Goal: Task Accomplishment & Management: Complete application form

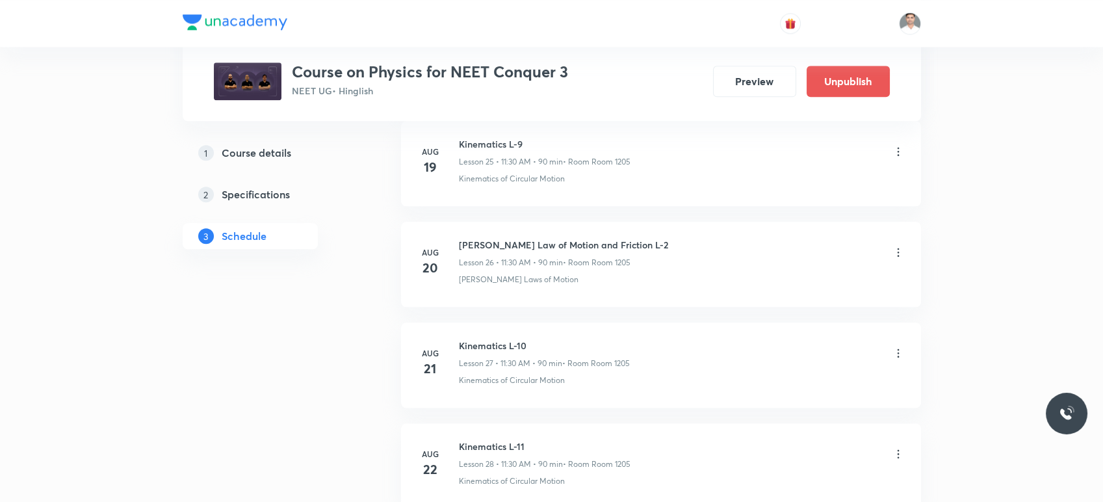
scroll to position [3291, 0]
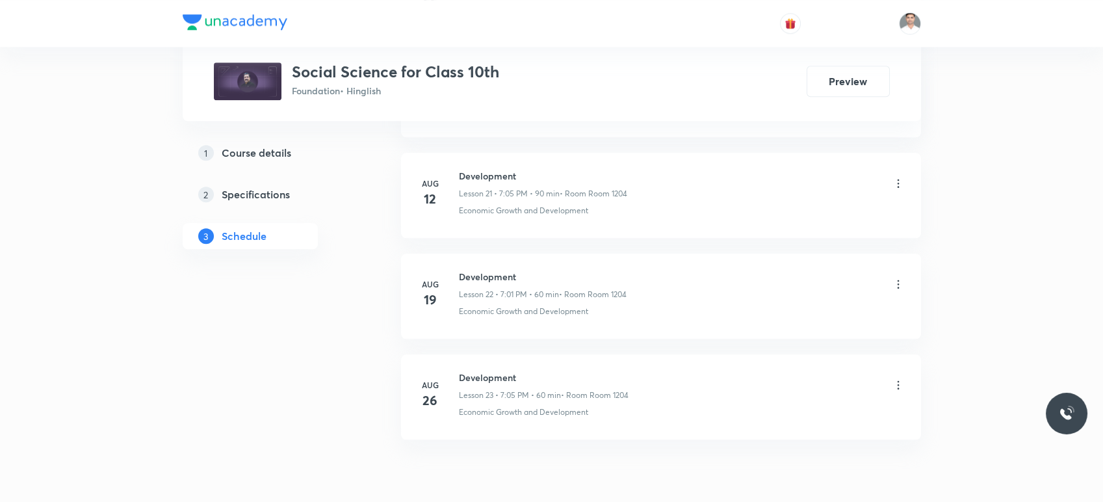
scroll to position [2936, 0]
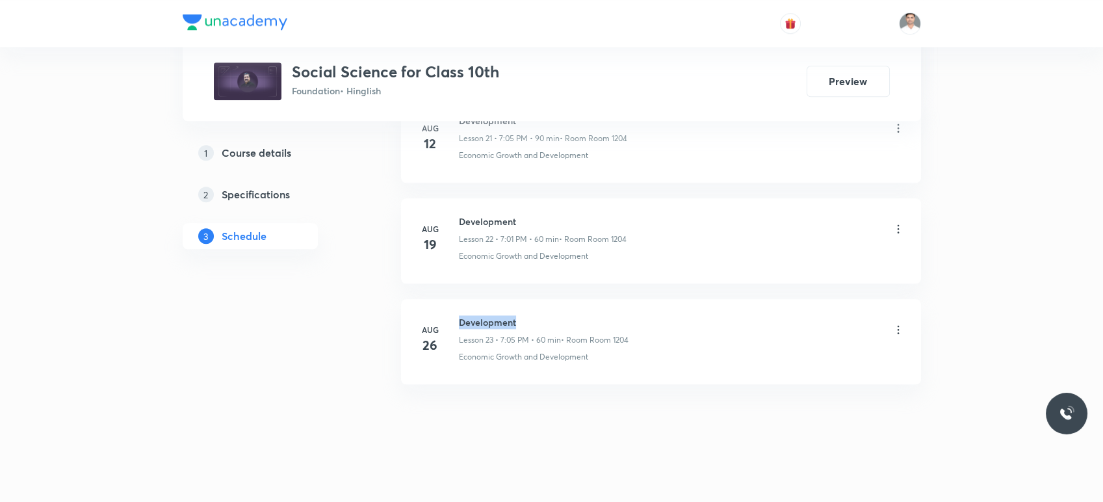
drag, startPoint x: 458, startPoint y: 315, endPoint x: 564, endPoint y: 312, distance: 105.3
click at [564, 315] on h6 "Development" at bounding box center [544, 322] width 170 height 14
copy h6 "Development"
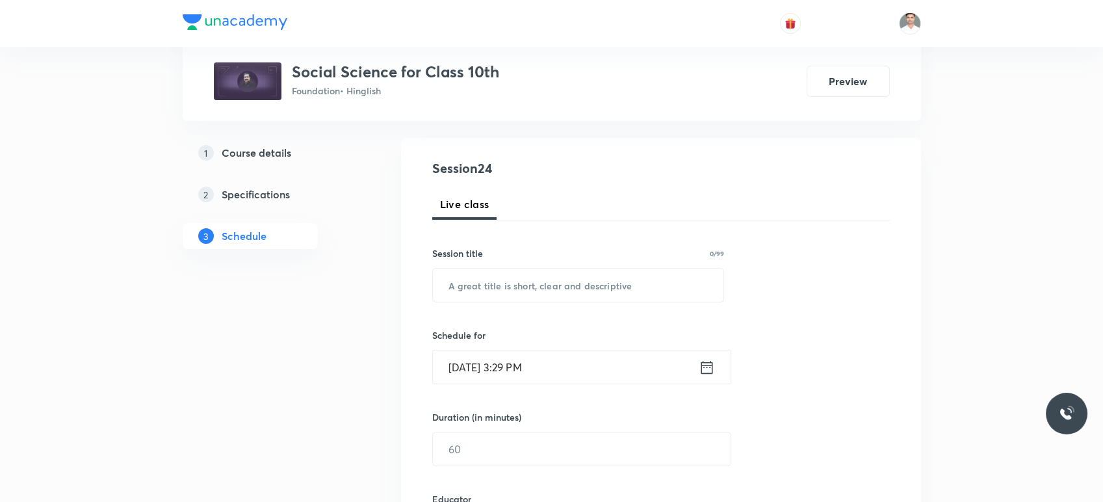
scroll to position [0, 0]
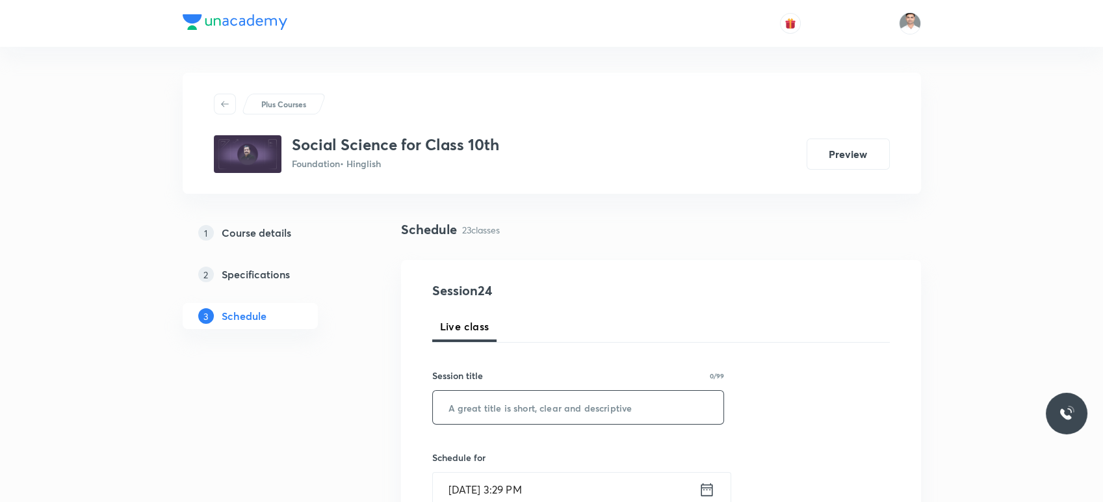
click at [495, 399] on input "text" at bounding box center [578, 407] width 291 height 33
paste input "Development"
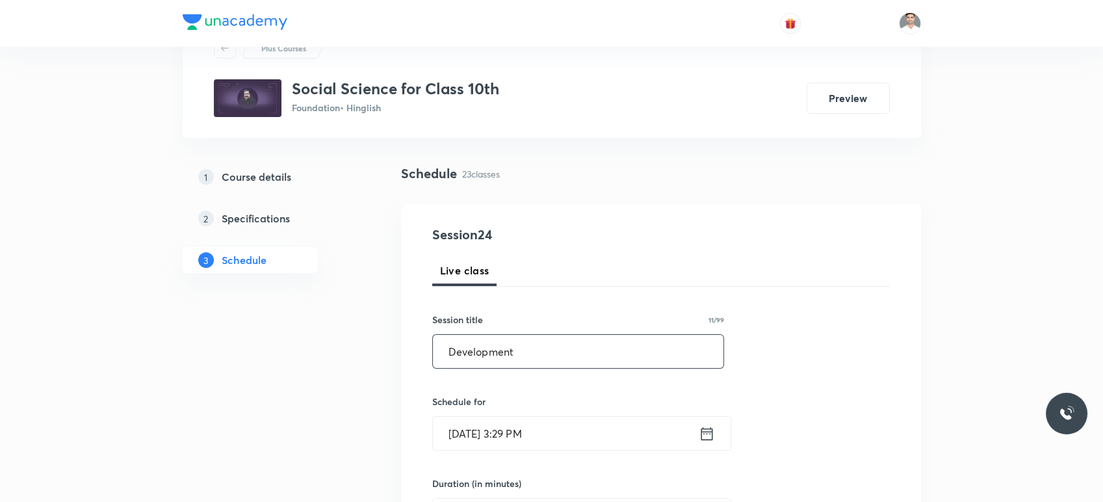
scroll to position [216, 0]
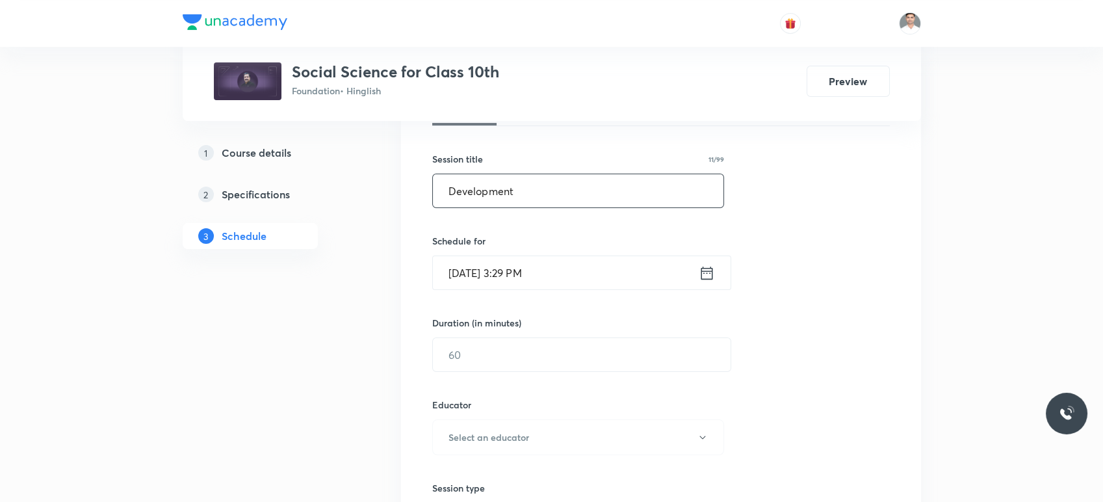
type input "Development"
click at [705, 274] on icon at bounding box center [707, 273] width 16 height 18
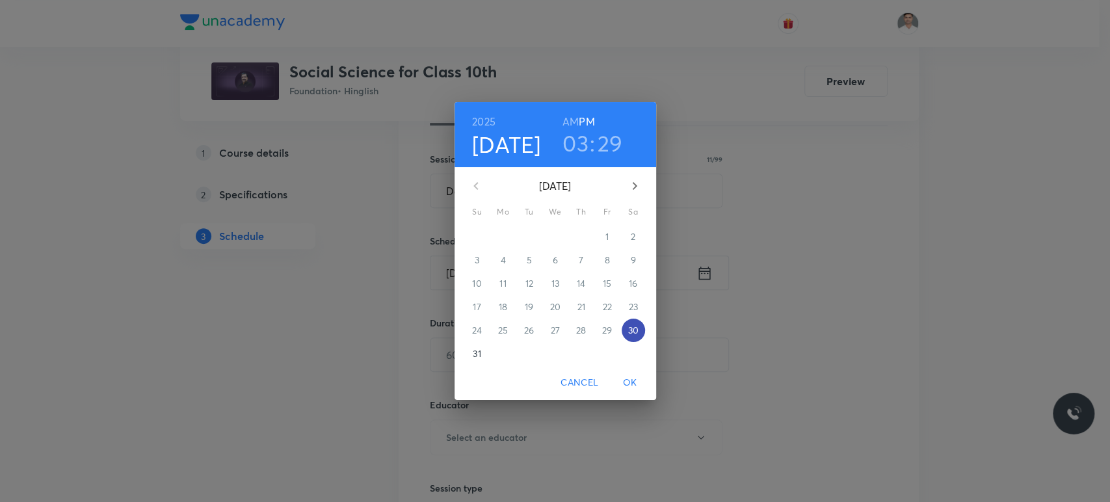
click at [634, 333] on p "30" at bounding box center [632, 330] width 10 height 13
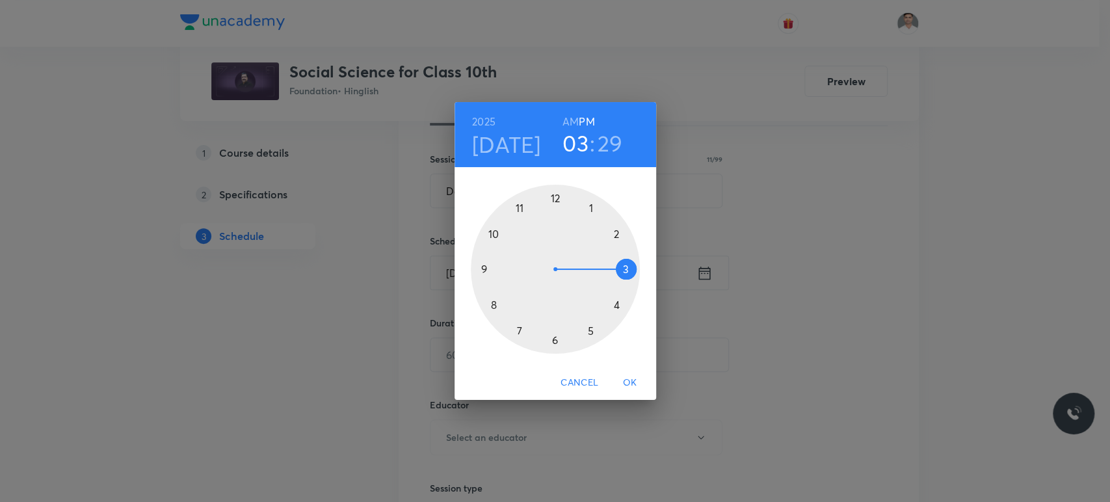
click at [555, 342] on div at bounding box center [555, 269] width 169 height 169
click at [554, 198] on div at bounding box center [555, 269] width 169 height 169
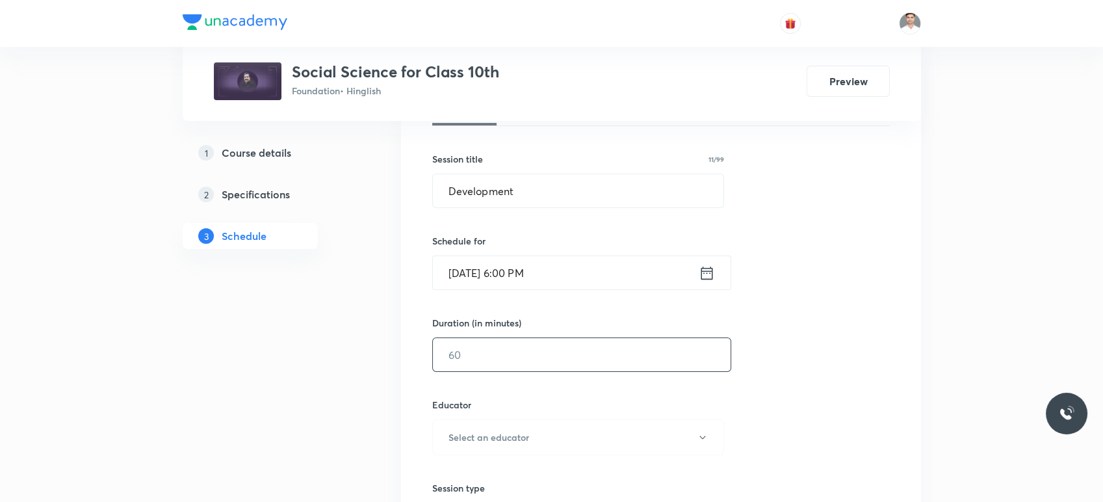
drag, startPoint x: 536, startPoint y: 365, endPoint x: 560, endPoint y: 358, distance: 25.7
click at [540, 363] on input "text" at bounding box center [582, 354] width 298 height 33
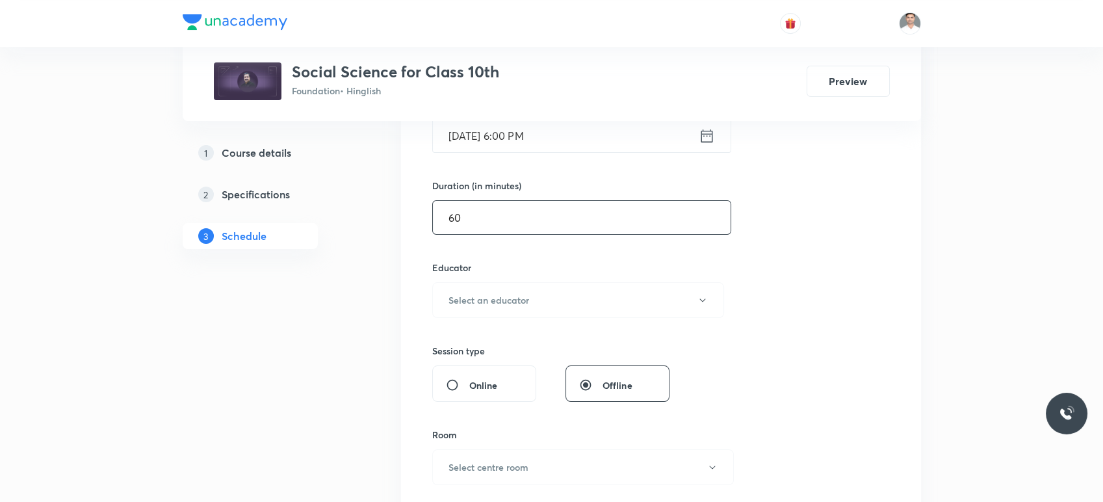
scroll to position [361, 0]
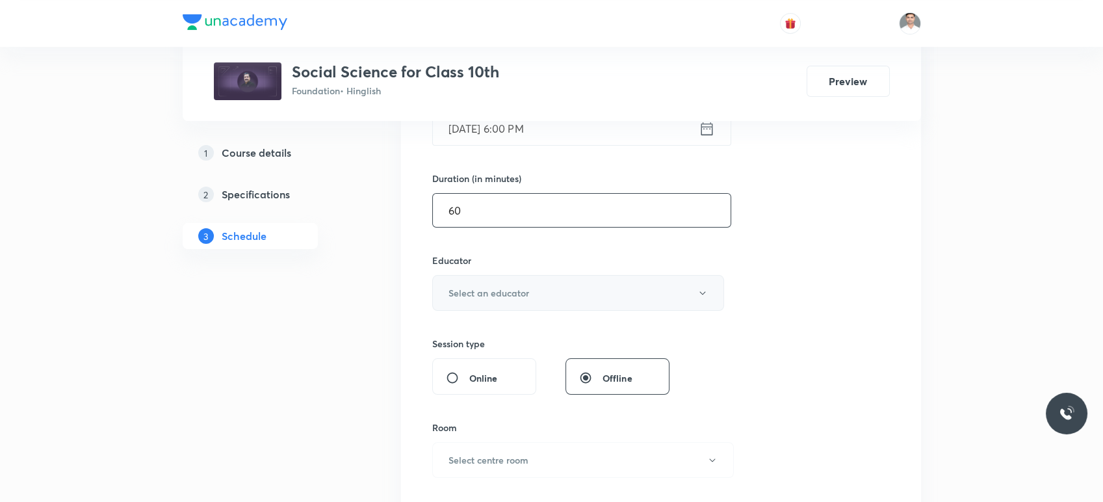
type input "60"
click at [529, 289] on button "Select an educator" at bounding box center [578, 293] width 293 height 36
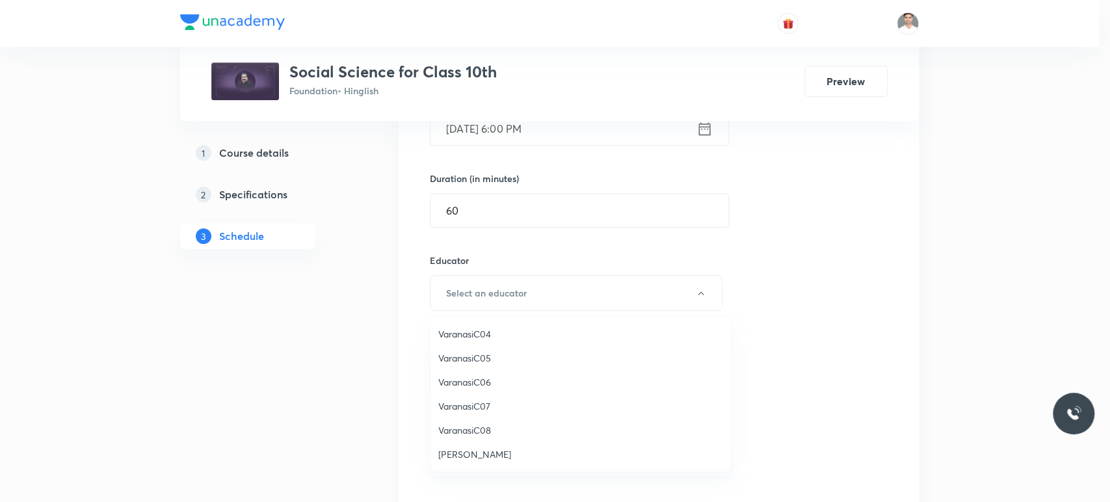
click at [499, 461] on li "Ajay Shankar Pandey" at bounding box center [580, 454] width 300 height 24
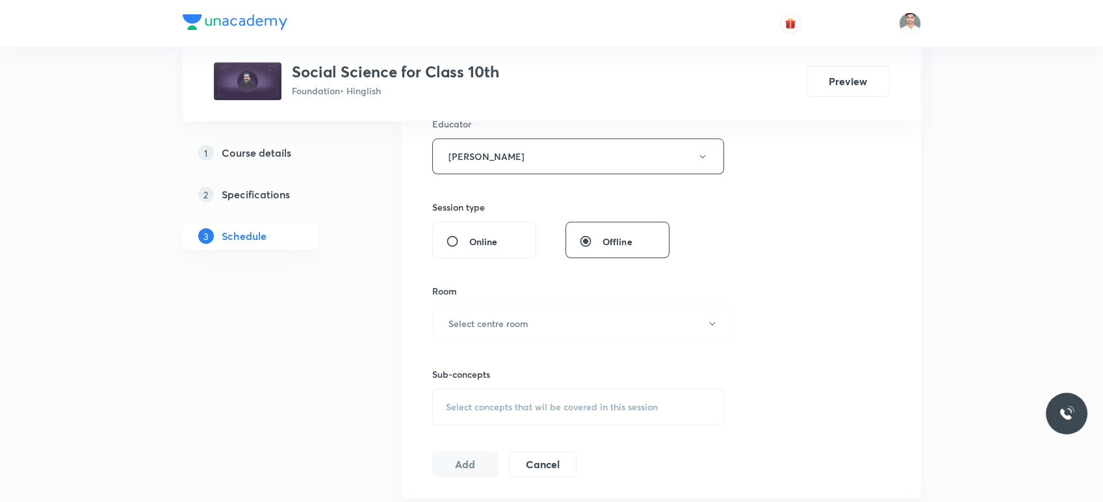
scroll to position [505, 0]
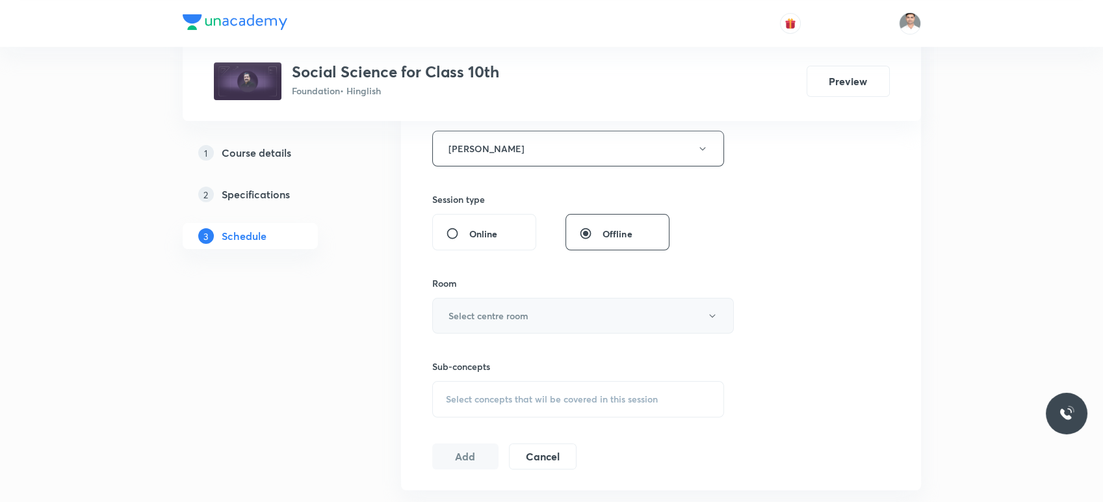
click at [508, 306] on button "Select centre room" at bounding box center [583, 316] width 302 height 36
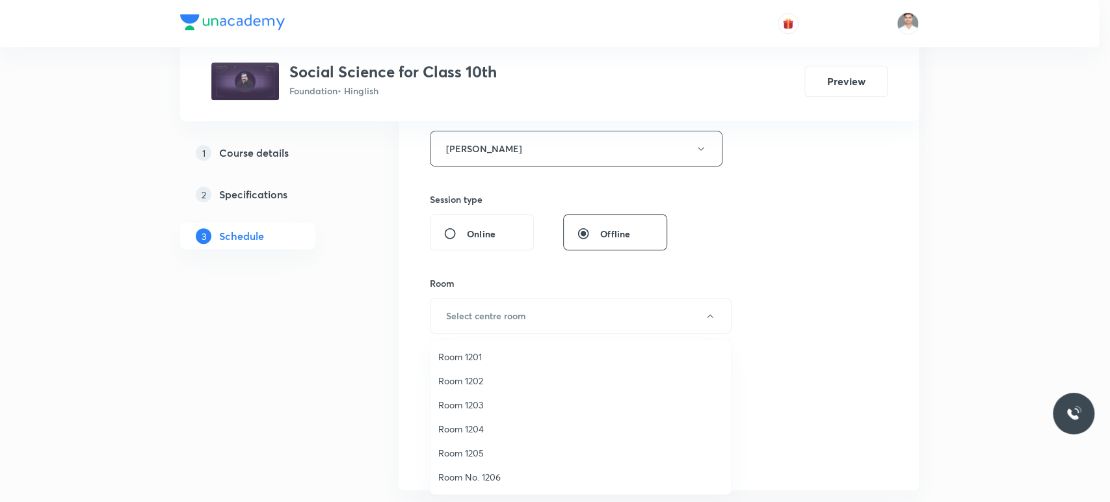
click at [467, 425] on span "Room 1204" at bounding box center [580, 429] width 285 height 14
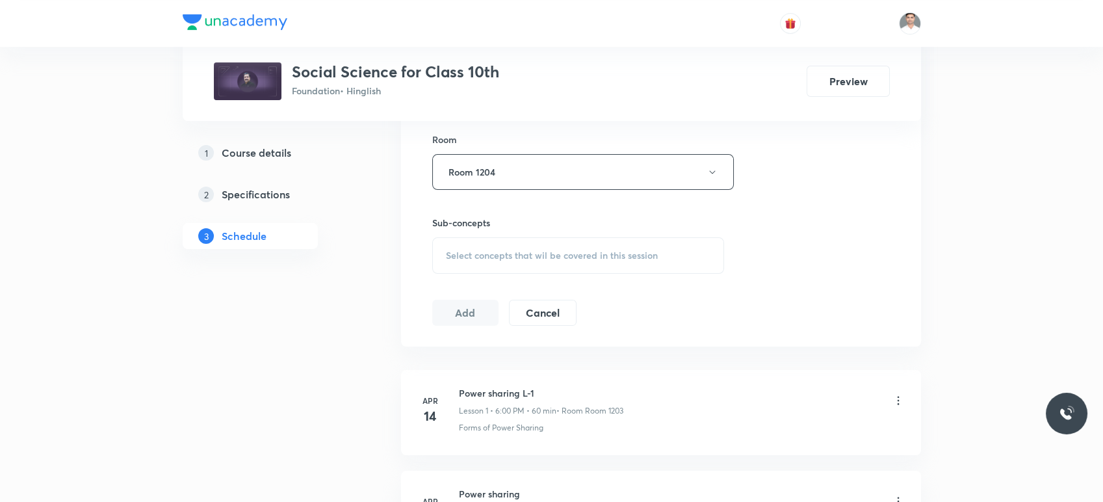
scroll to position [650, 0]
click at [528, 249] on span "Select concepts that wil be covered in this session" at bounding box center [552, 254] width 212 height 10
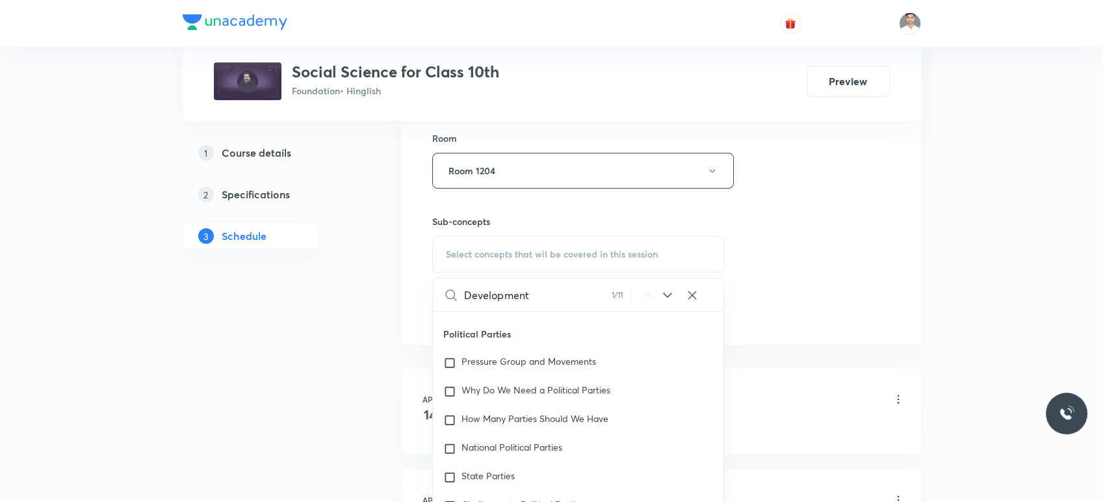
scroll to position [2884, 0]
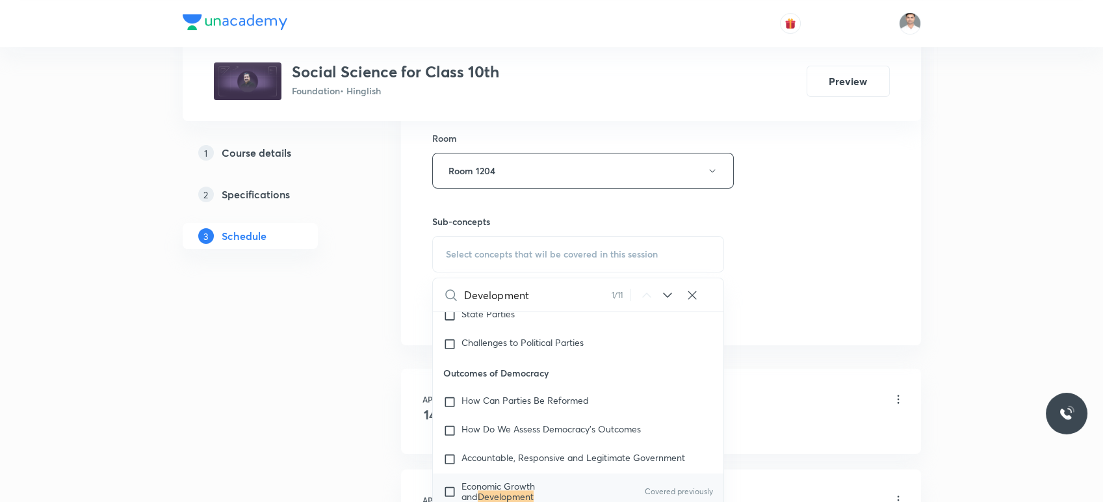
type input "Development"
click at [507, 480] on span "Economic Growth and" at bounding box center [498, 491] width 73 height 23
checkbox input "true"
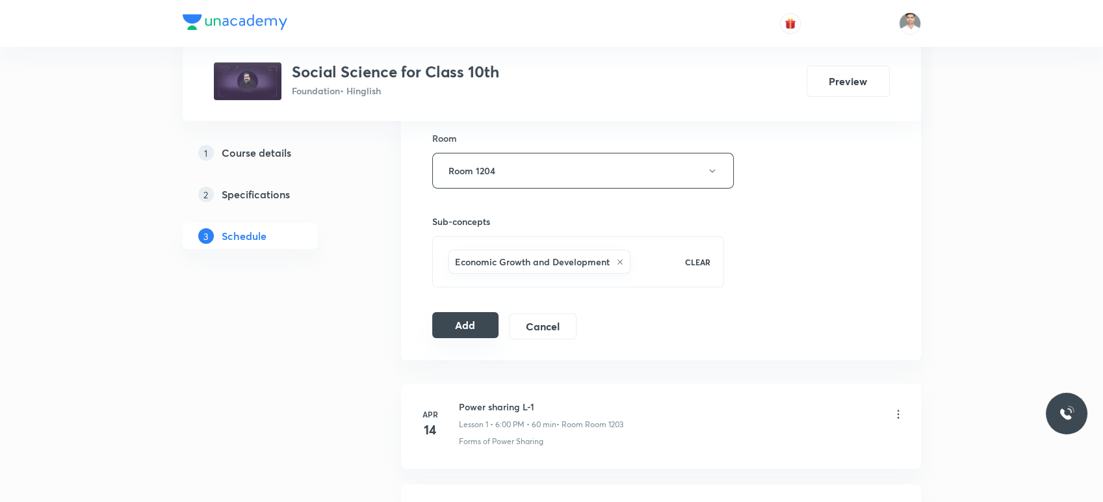
click at [482, 320] on button "Add" at bounding box center [465, 325] width 67 height 26
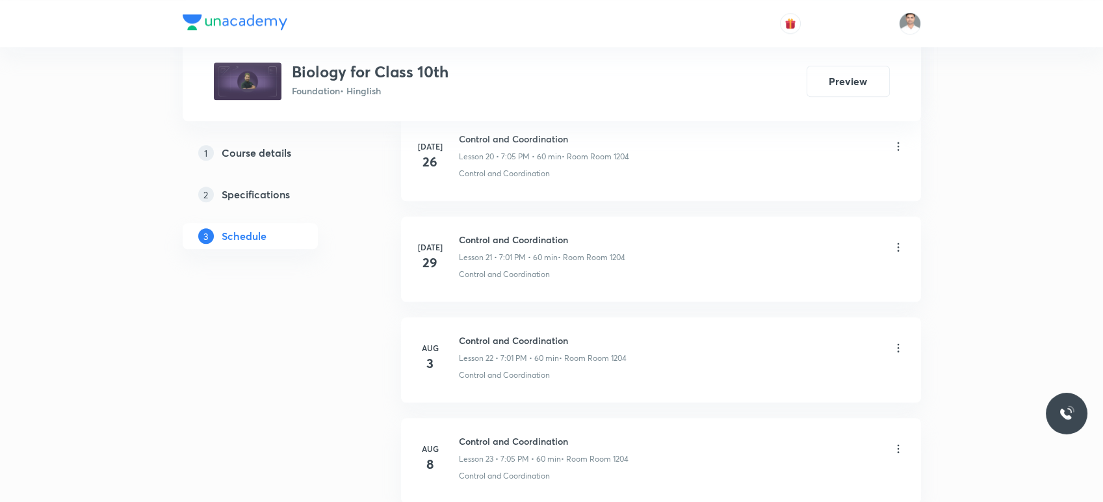
scroll to position [3156, 0]
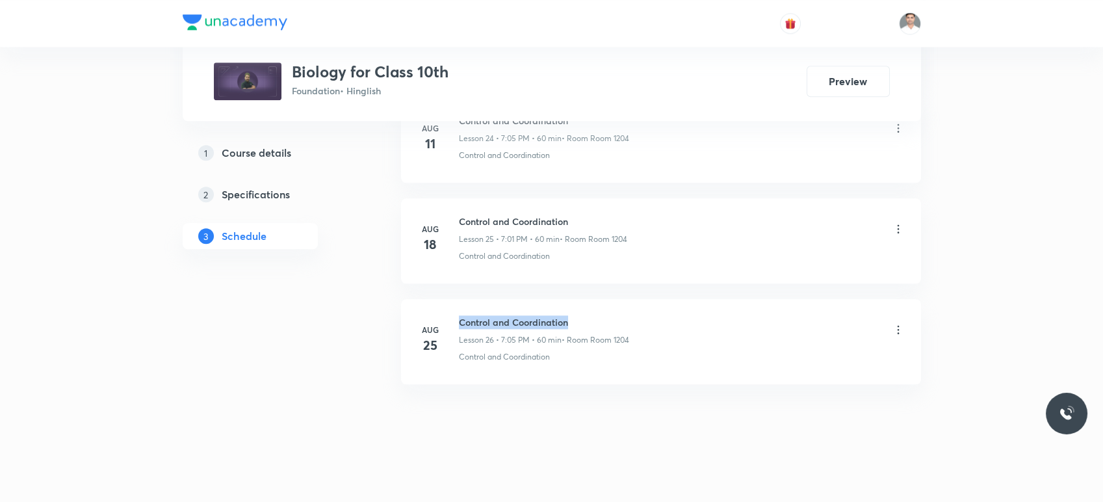
drag, startPoint x: 460, startPoint y: 317, endPoint x: 593, endPoint y: 307, distance: 133.6
click at [593, 307] on li "Aug 25 Control and Coordination Lesson 26 • 7:05 PM • 60 min • Room Room 1204 C…" at bounding box center [661, 341] width 520 height 85
copy h6 "Control and Coordination"
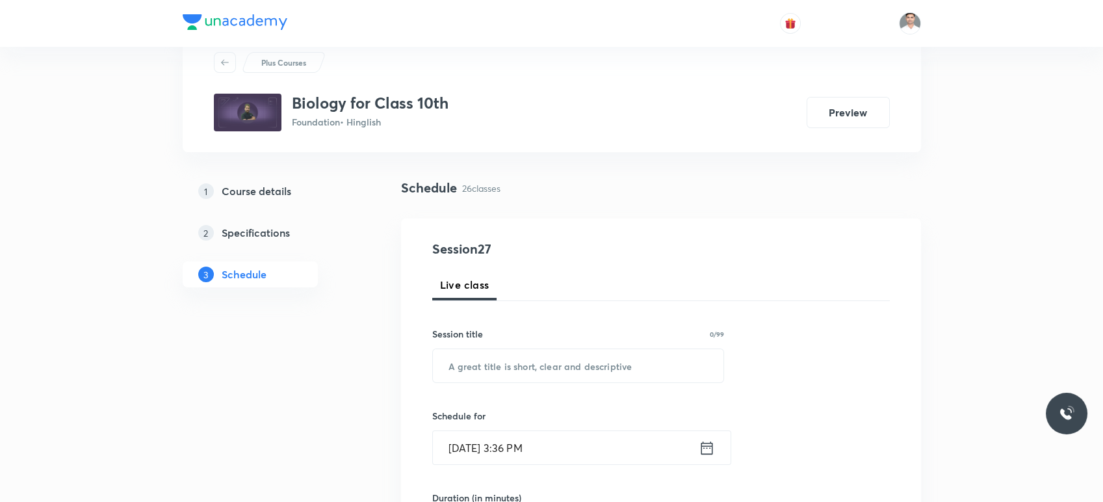
scroll to position [72, 0]
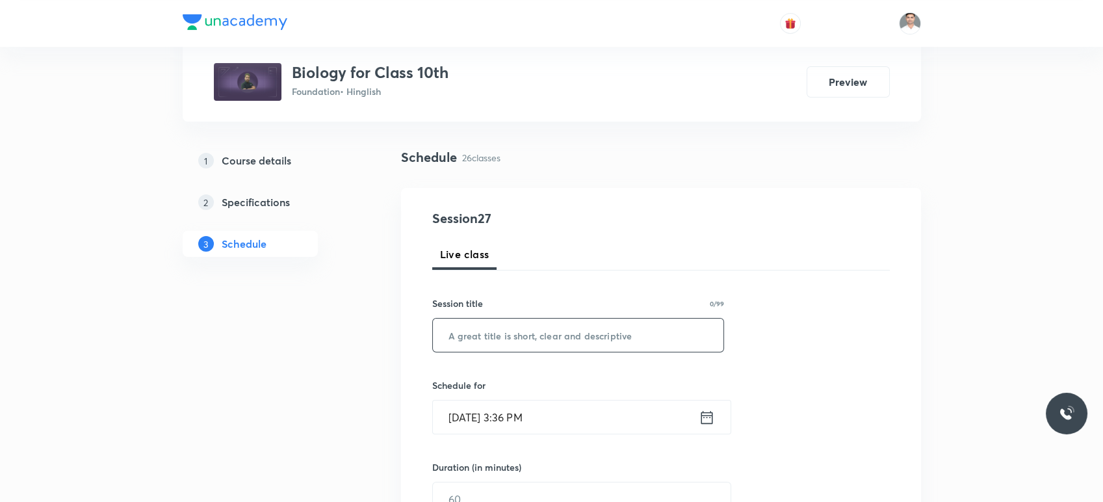
click at [478, 327] on input "text" at bounding box center [578, 335] width 291 height 33
paste input "Control and Coordination"
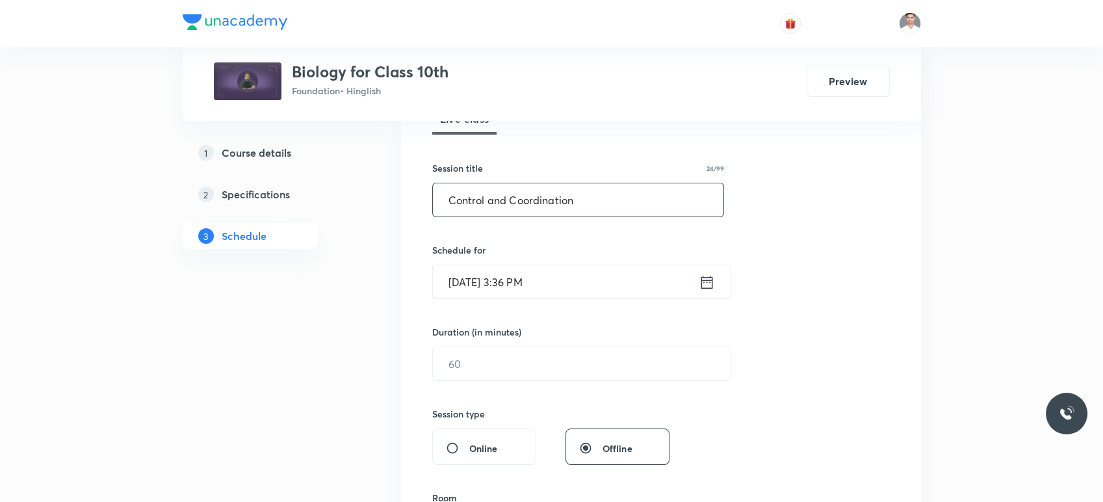
scroll to position [216, 0]
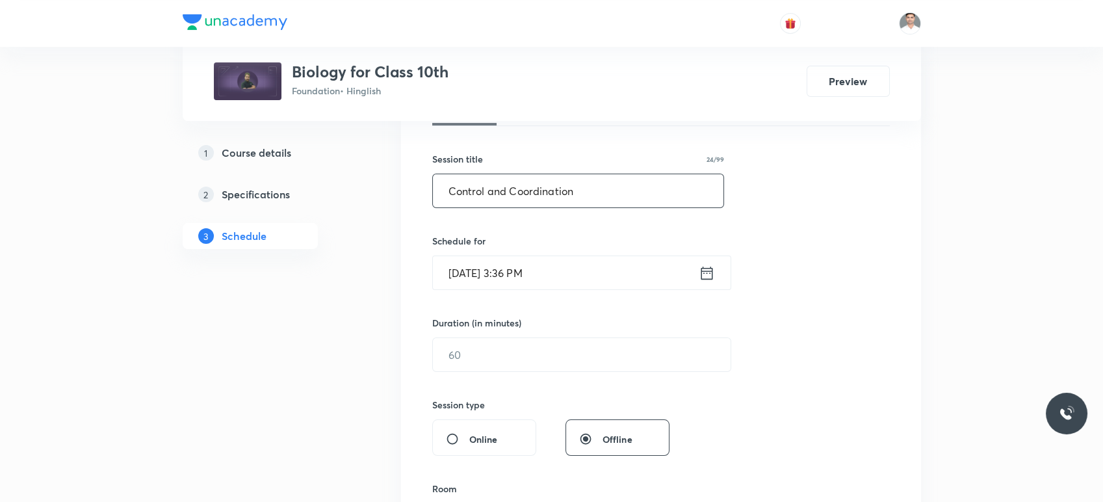
type input "Control and Coordination"
click at [707, 280] on icon at bounding box center [707, 273] width 16 height 18
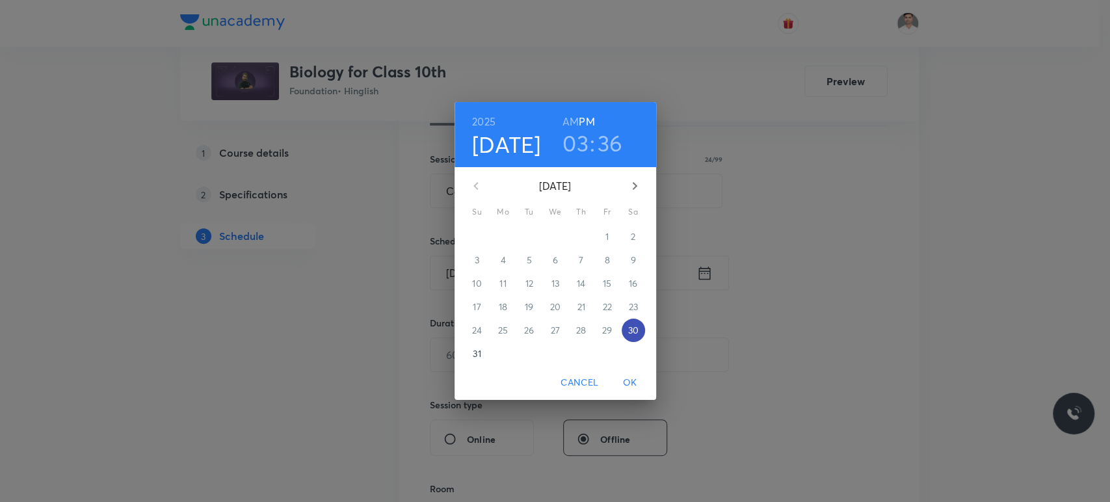
click at [638, 331] on span "30" at bounding box center [632, 330] width 23 height 13
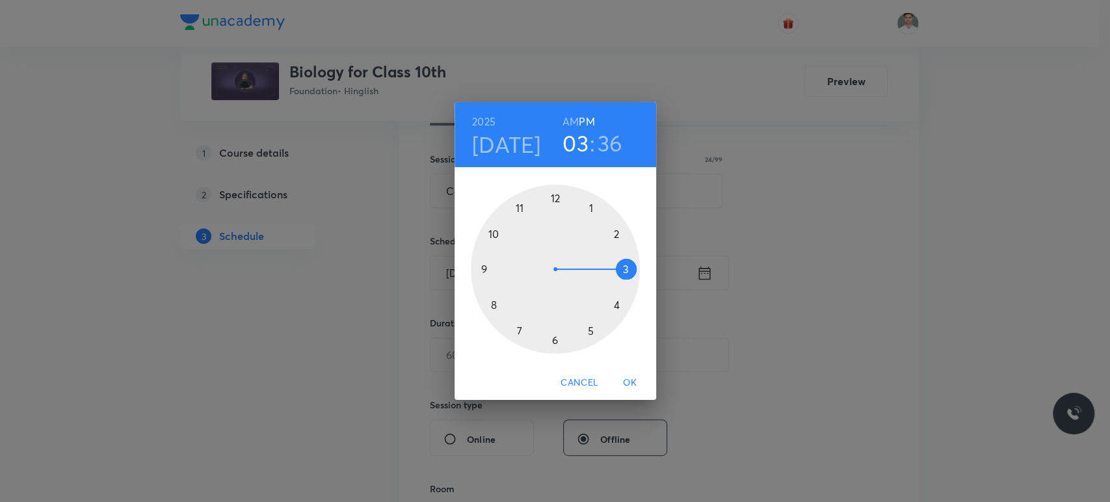
click at [517, 330] on div at bounding box center [555, 269] width 169 height 169
click at [590, 208] on div at bounding box center [555, 269] width 169 height 169
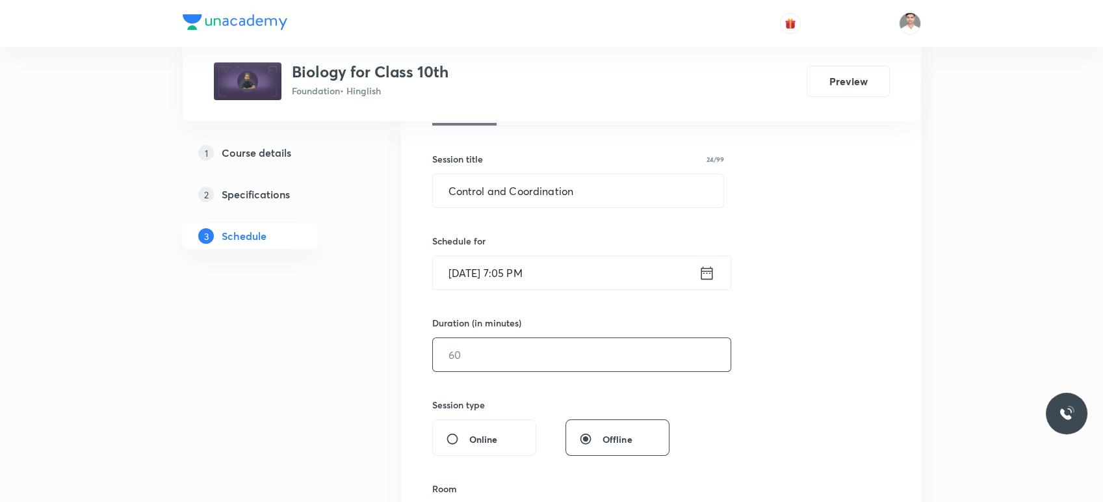
click at [508, 368] on input "text" at bounding box center [582, 354] width 298 height 33
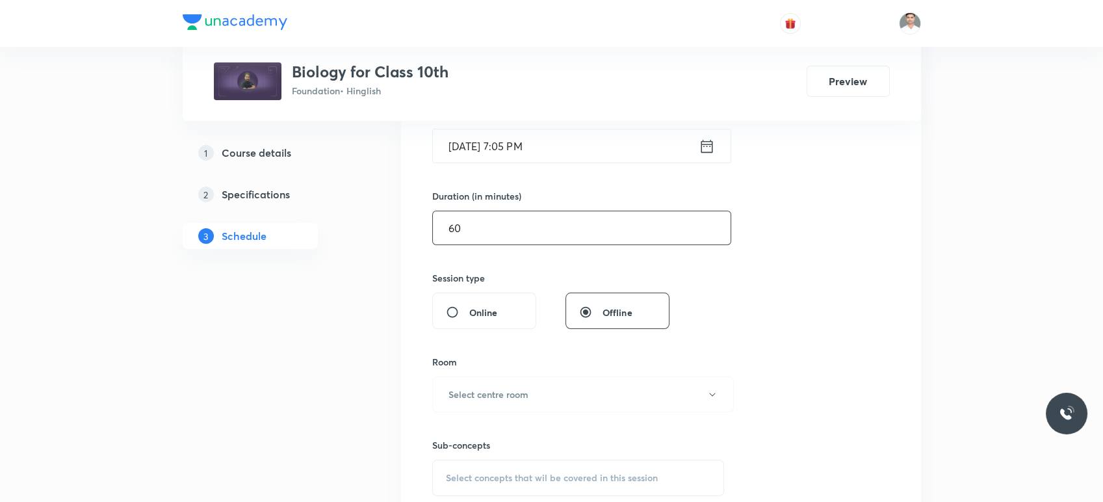
scroll to position [361, 0]
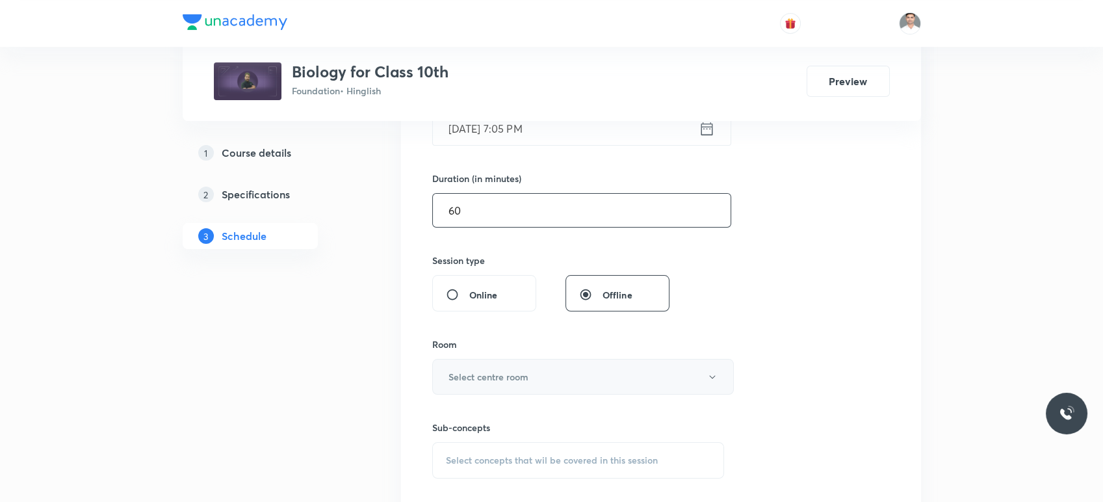
type input "60"
click at [493, 372] on h6 "Select centre room" at bounding box center [489, 377] width 80 height 14
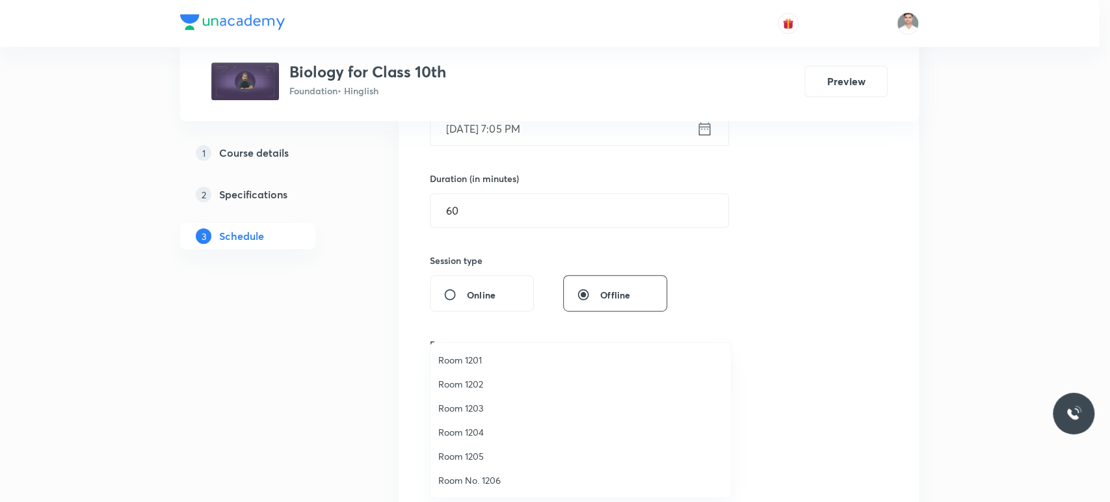
click at [473, 429] on span "Room 1204" at bounding box center [580, 432] width 285 height 14
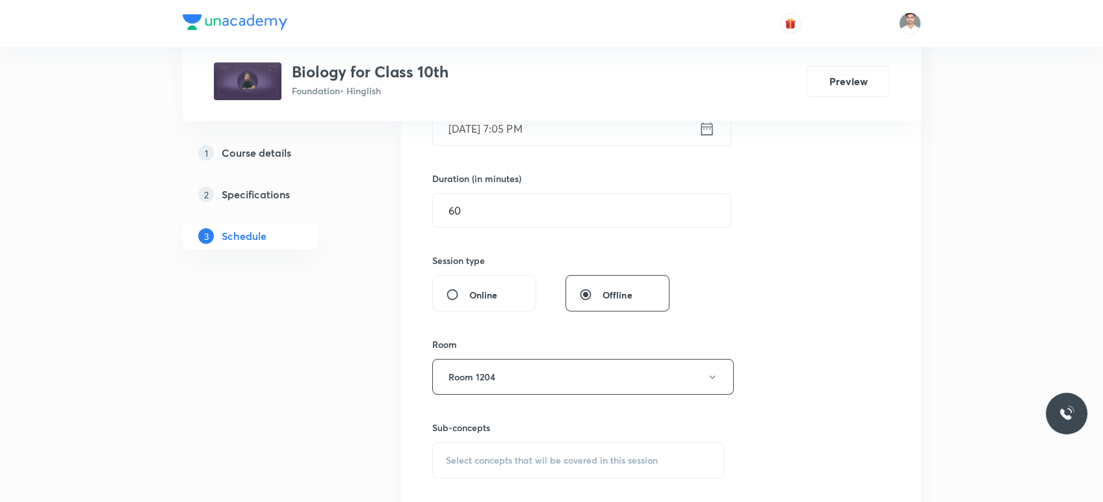
scroll to position [505, 0]
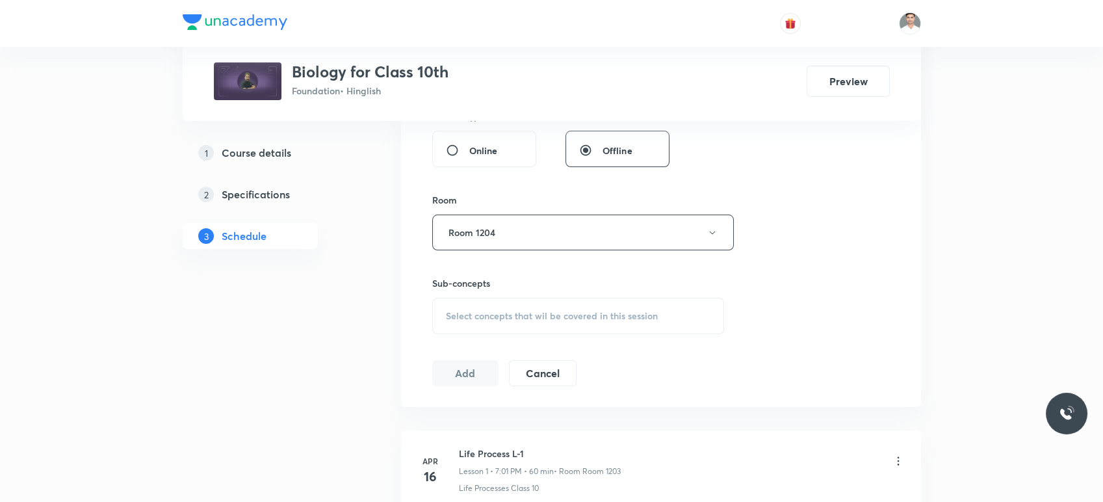
click at [517, 302] on div "Select concepts that wil be covered in this session" at bounding box center [578, 316] width 293 height 36
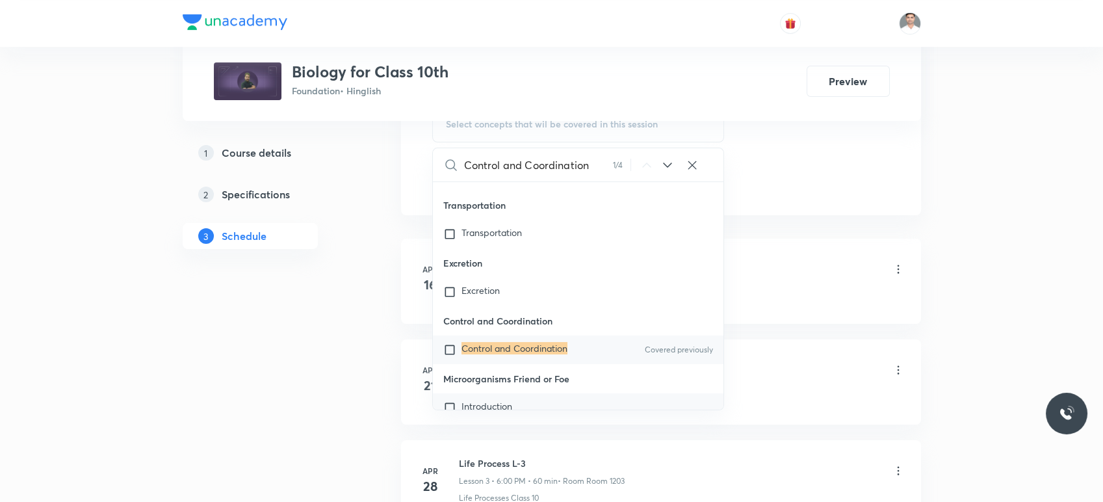
scroll to position [722, 0]
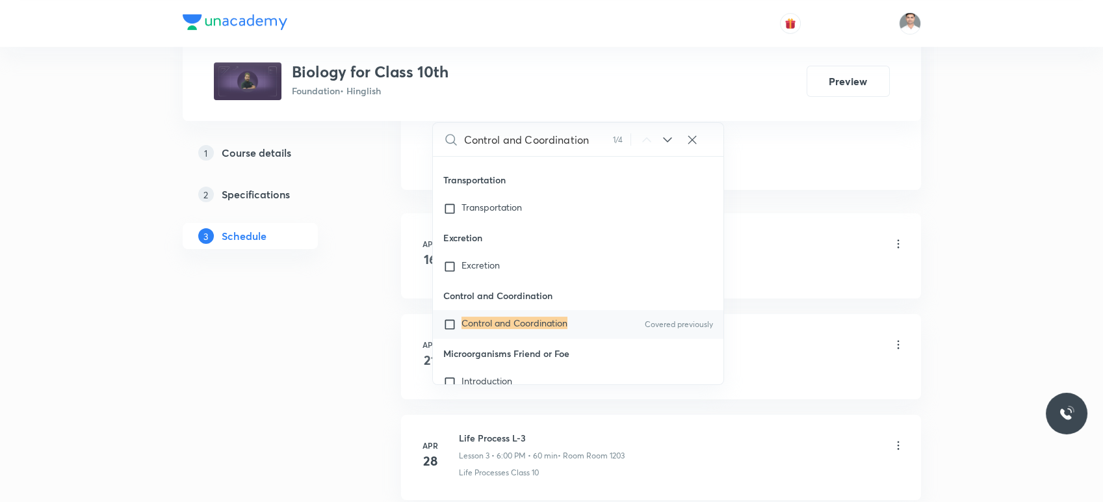
type input "Control and Coordination"
click at [527, 324] on mark "Control and Coordination" at bounding box center [515, 323] width 106 height 12
checkbox input "true"
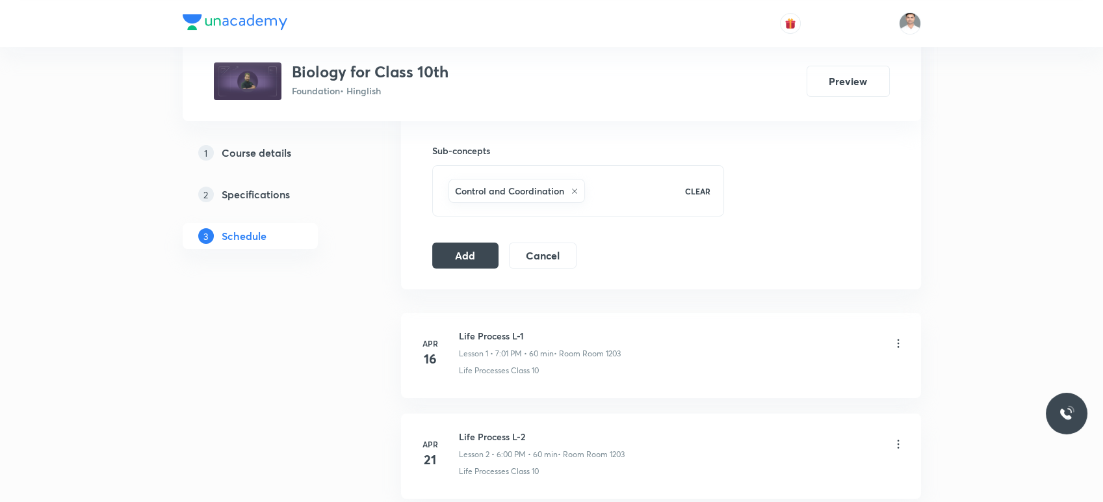
scroll to position [577, 0]
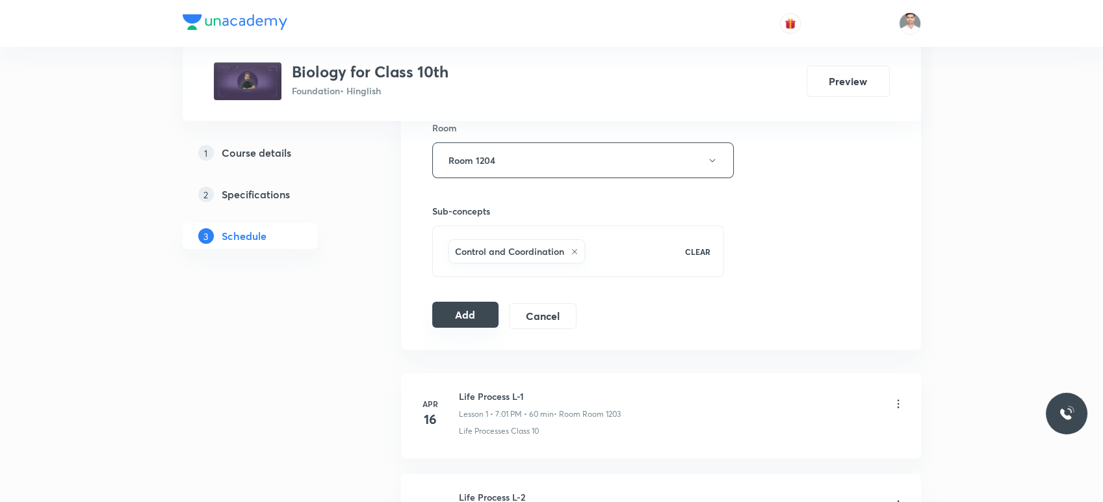
click at [460, 311] on button "Add" at bounding box center [465, 315] width 67 height 26
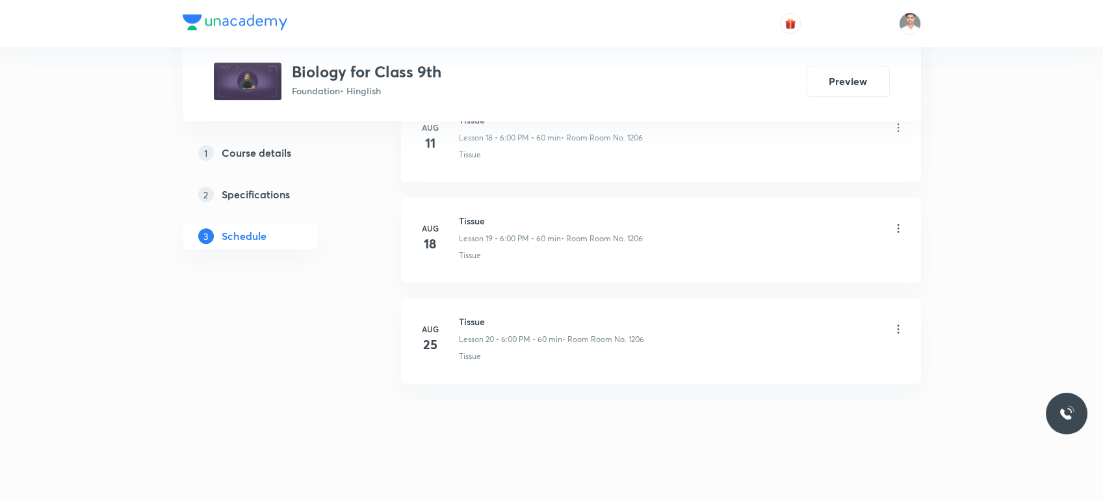
scroll to position [2479, 0]
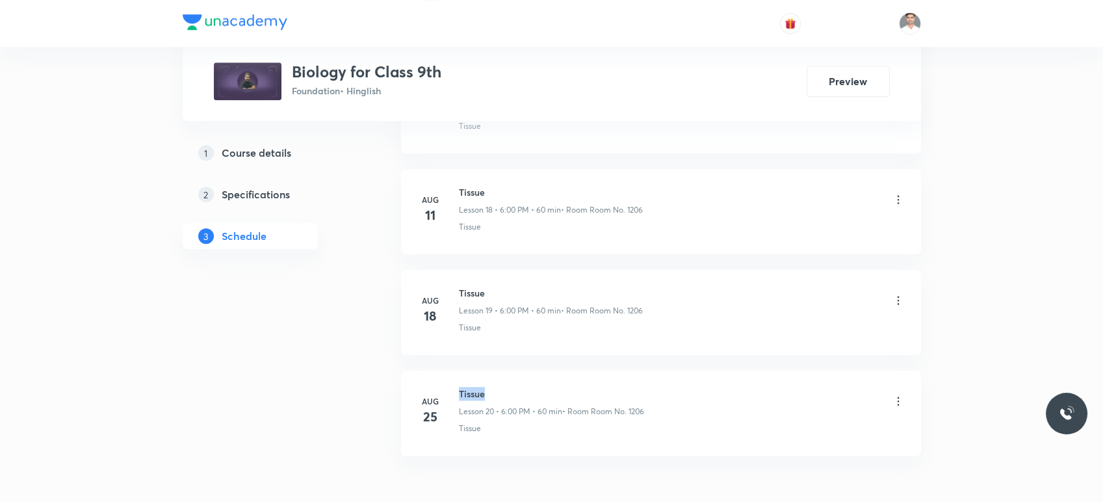
drag, startPoint x: 458, startPoint y: 388, endPoint x: 512, endPoint y: 389, distance: 53.3
click at [512, 389] on h6 "Tissue" at bounding box center [551, 394] width 185 height 14
copy h6 "Tissue"
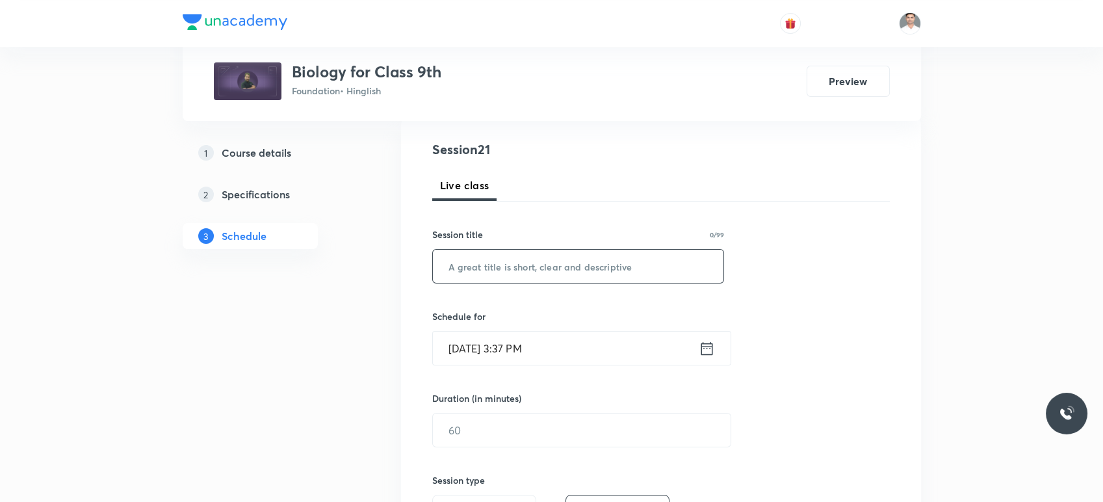
scroll to position [144, 0]
click at [544, 270] on input "text" at bounding box center [578, 262] width 291 height 33
paste input "Tissue"
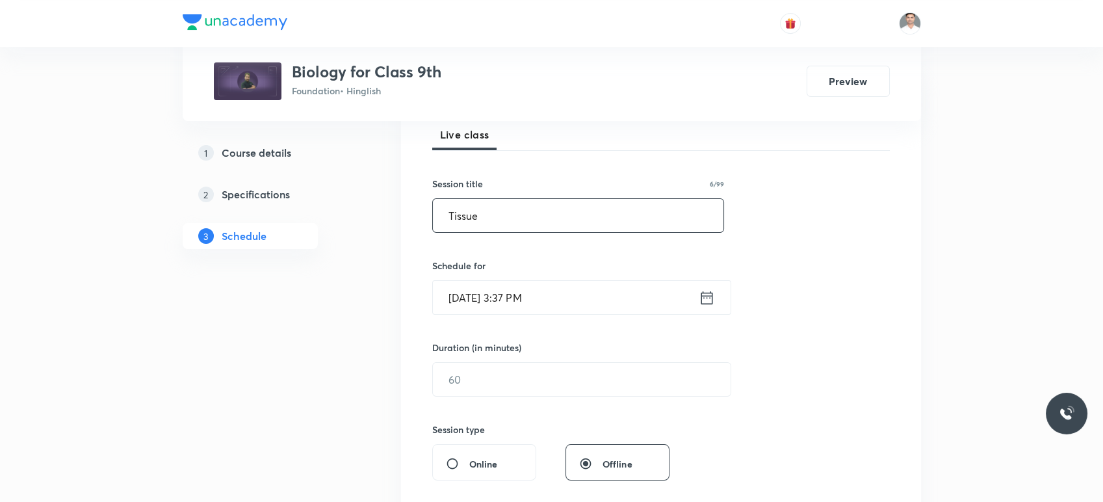
scroll to position [216, 0]
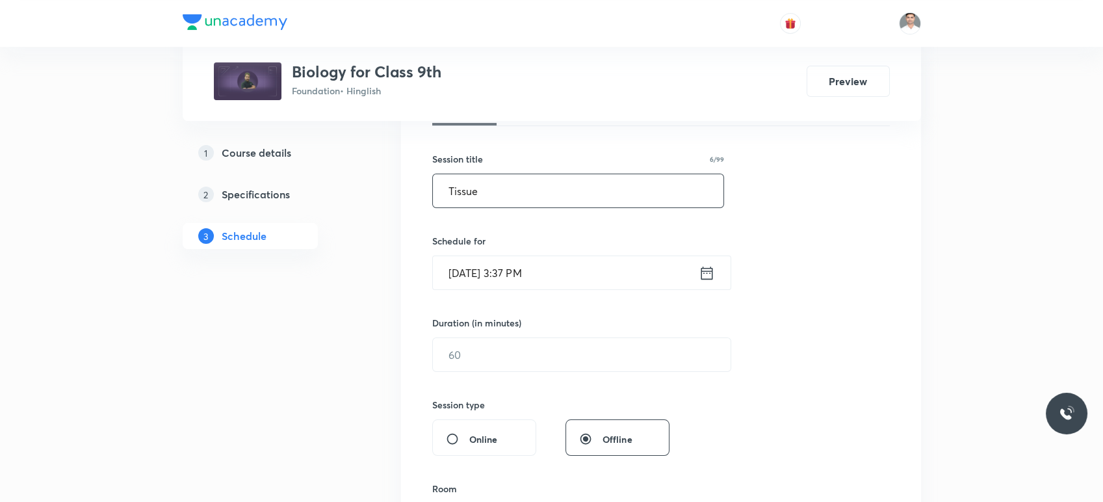
type input "Tissue"
click at [703, 271] on icon at bounding box center [707, 273] width 16 height 18
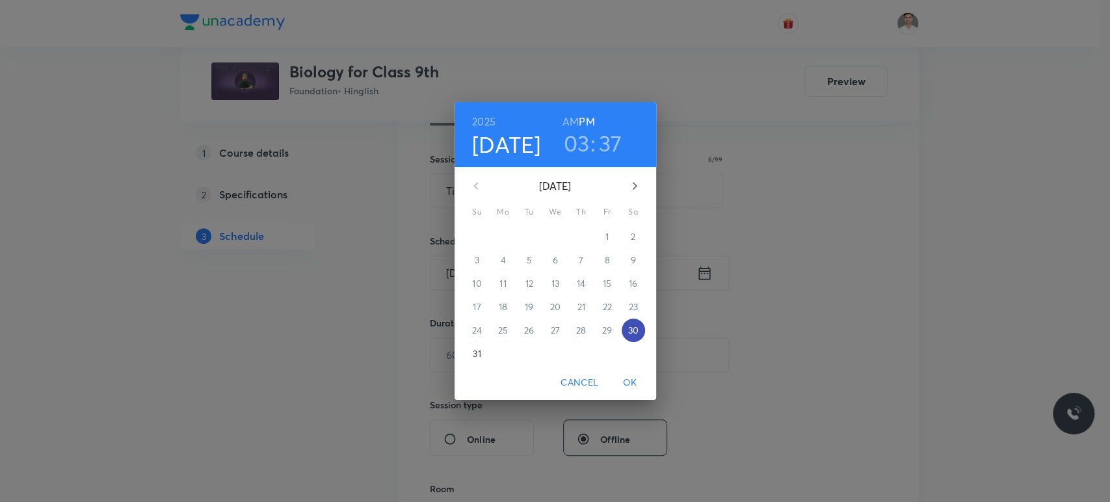
click at [636, 327] on p "30" at bounding box center [632, 330] width 10 height 13
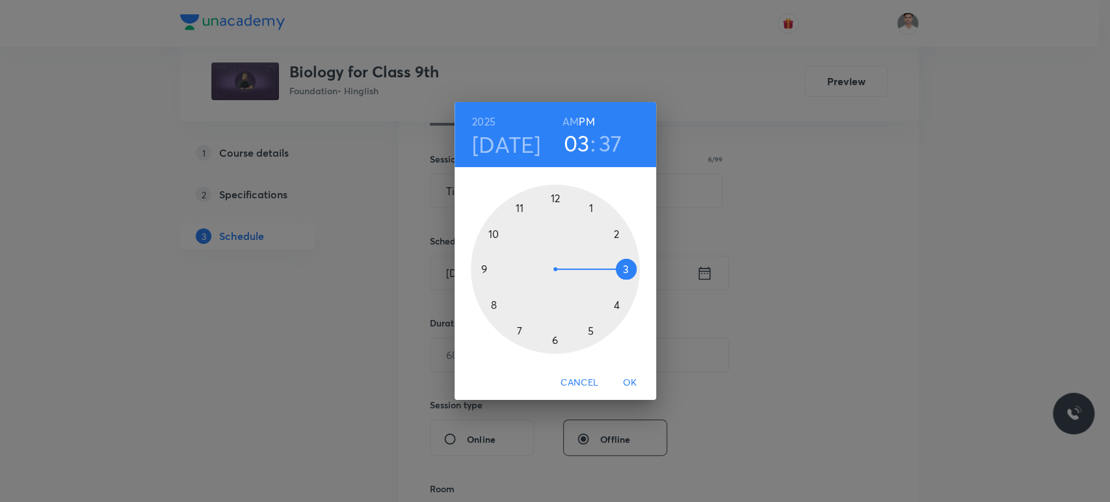
click at [552, 338] on div at bounding box center [555, 269] width 169 height 169
click at [554, 196] on div at bounding box center [555, 269] width 169 height 169
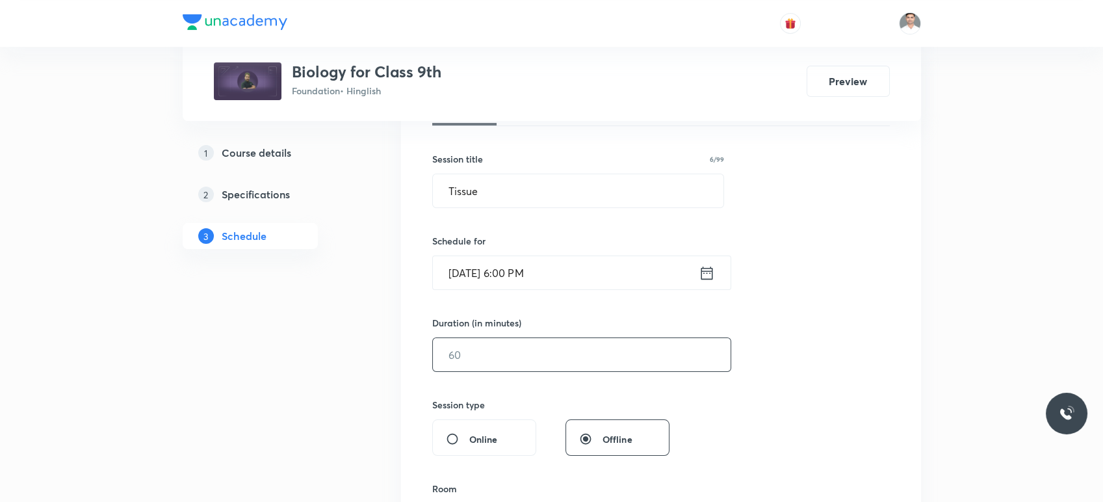
click at [528, 364] on input "text" at bounding box center [582, 354] width 298 height 33
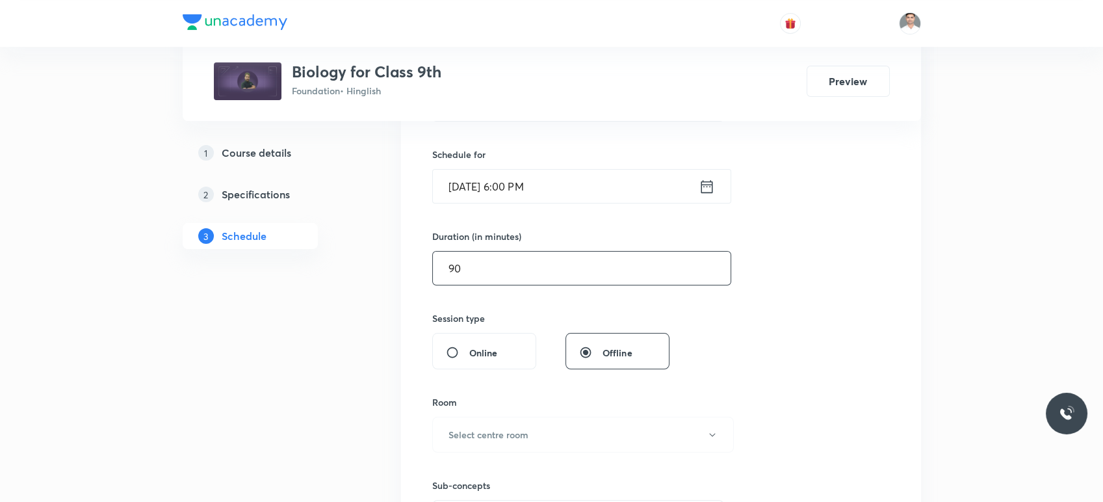
scroll to position [361, 0]
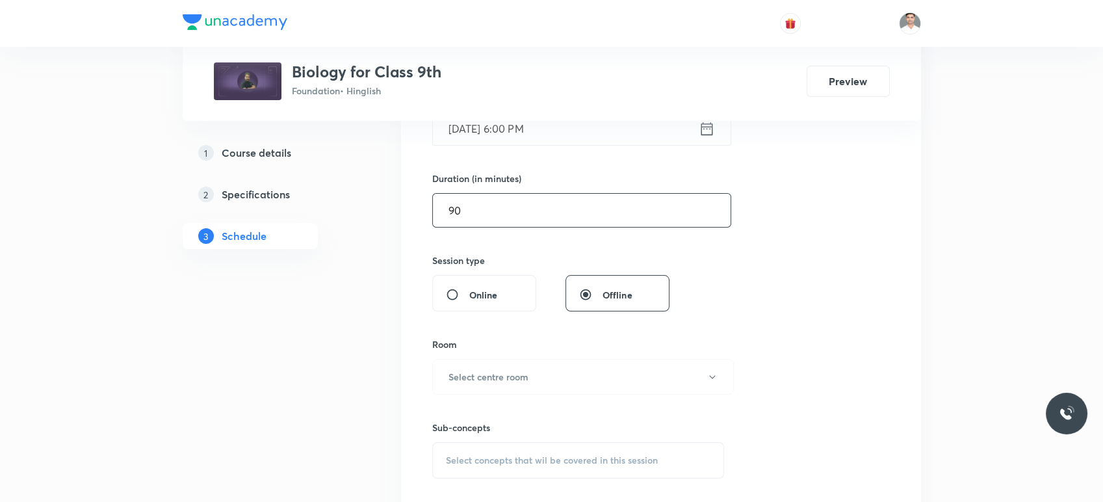
type input "9"
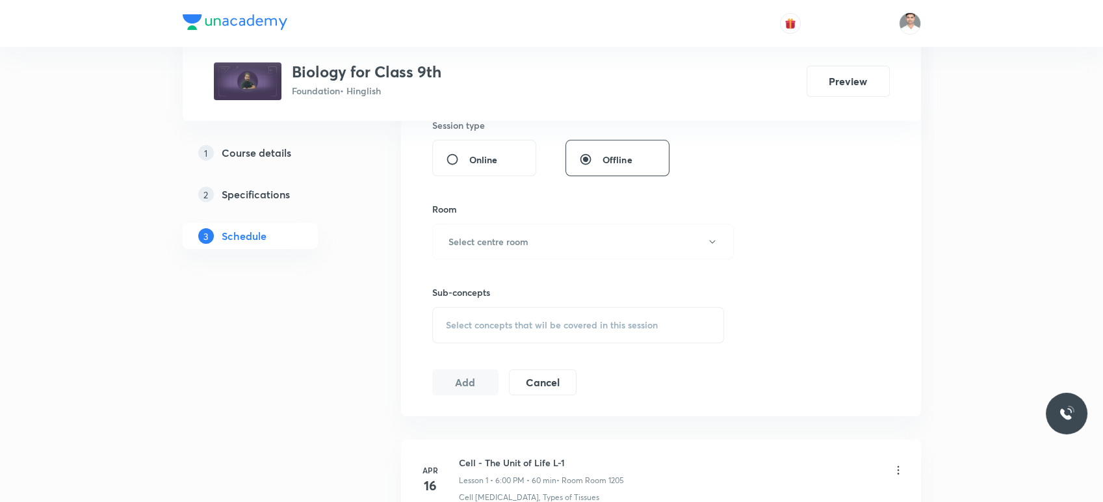
scroll to position [505, 0]
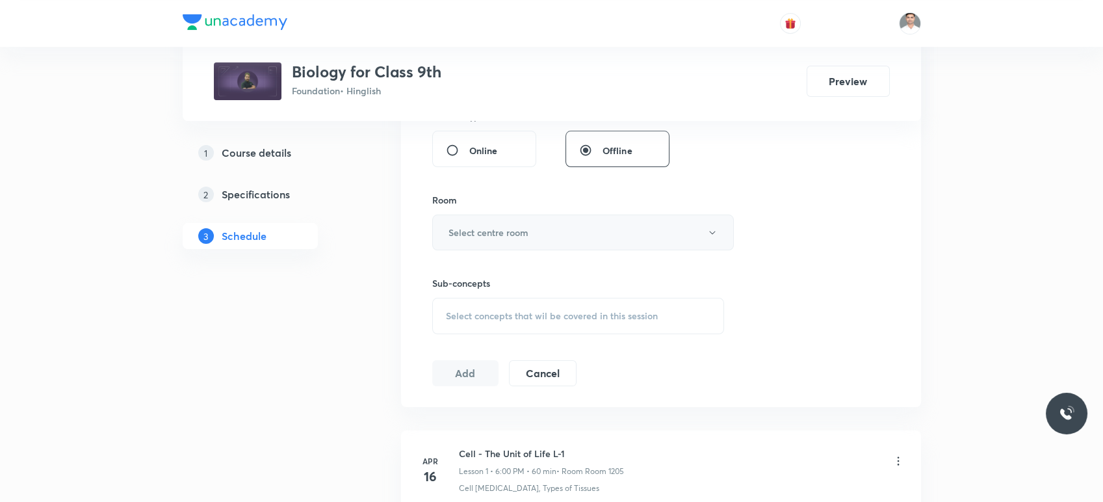
type input "60"
click at [530, 239] on button "Select centre room" at bounding box center [583, 233] width 302 height 36
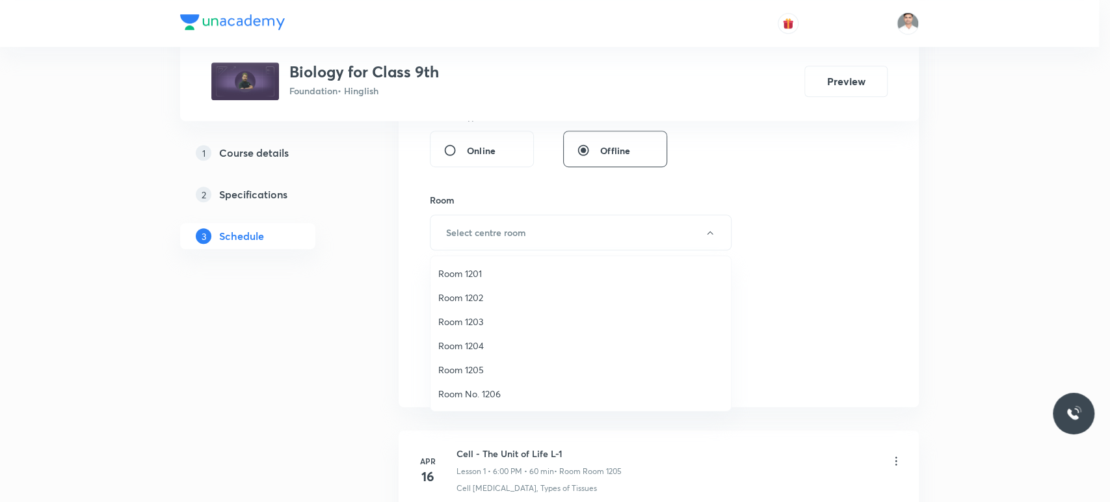
click at [478, 391] on span "Room No. 1206" at bounding box center [580, 394] width 285 height 14
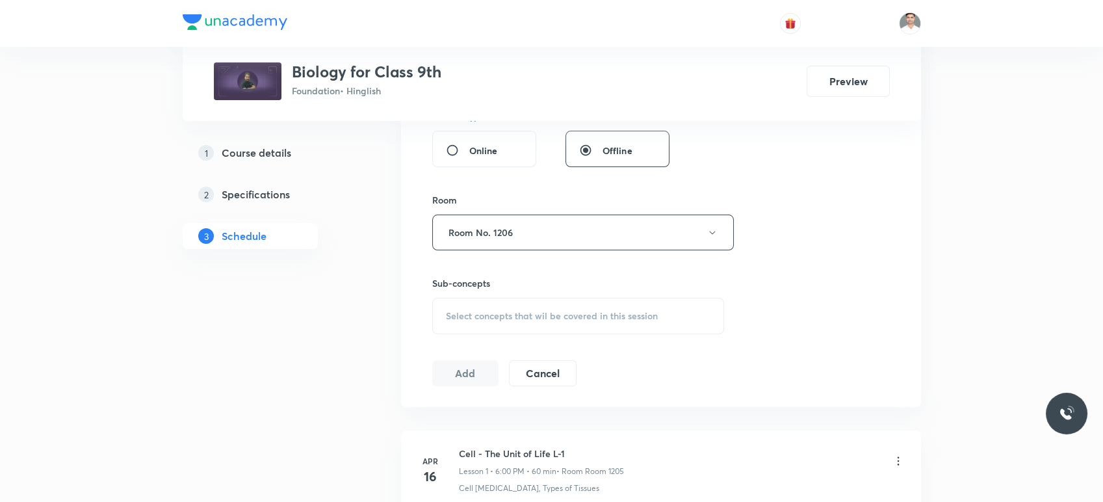
scroll to position [577, 0]
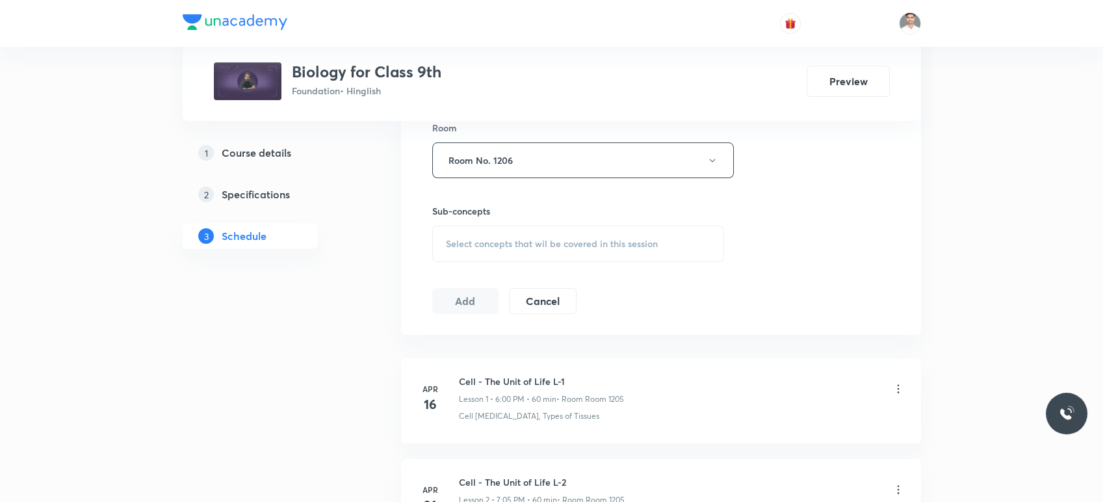
click at [494, 239] on span "Select concepts that wil be covered in this session" at bounding box center [552, 244] width 212 height 10
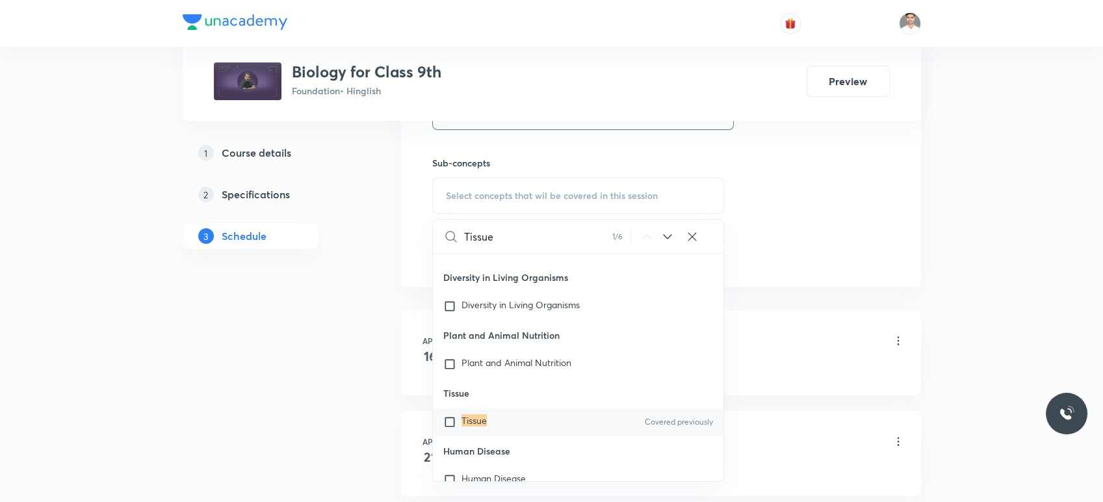
scroll to position [650, 0]
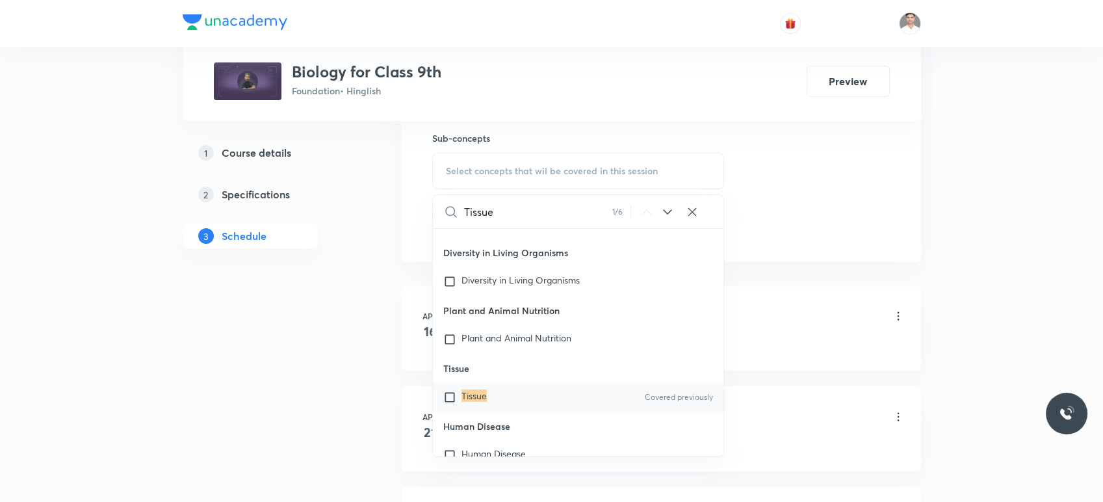
type input "Tissue"
click at [467, 394] on mark "Tissue" at bounding box center [474, 395] width 25 height 12
checkbox input "true"
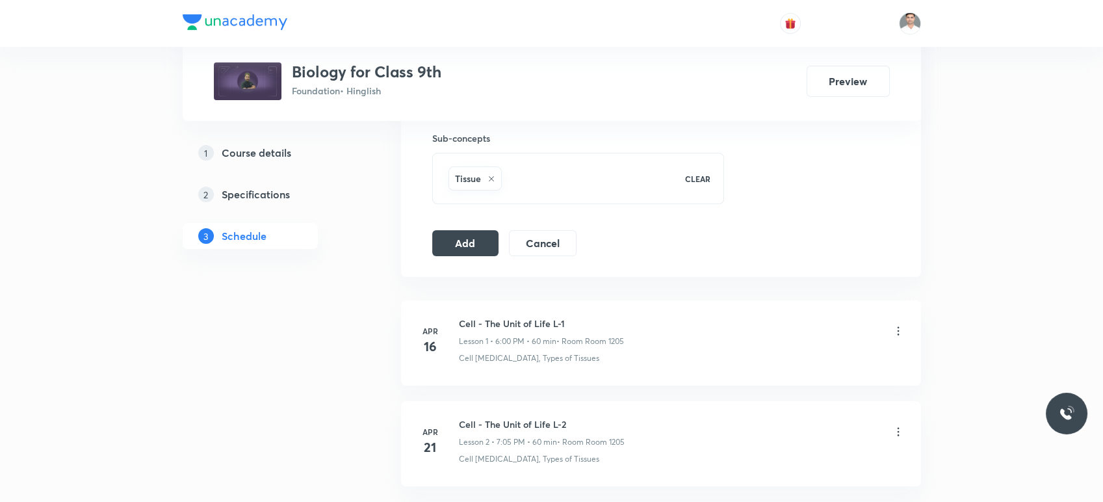
scroll to position [577, 0]
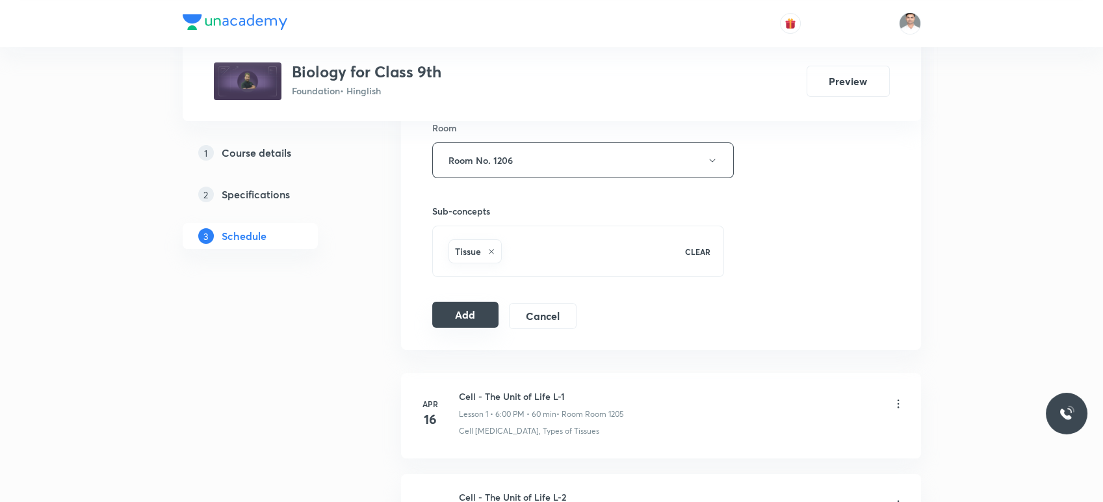
click at [452, 311] on button "Add" at bounding box center [465, 315] width 67 height 26
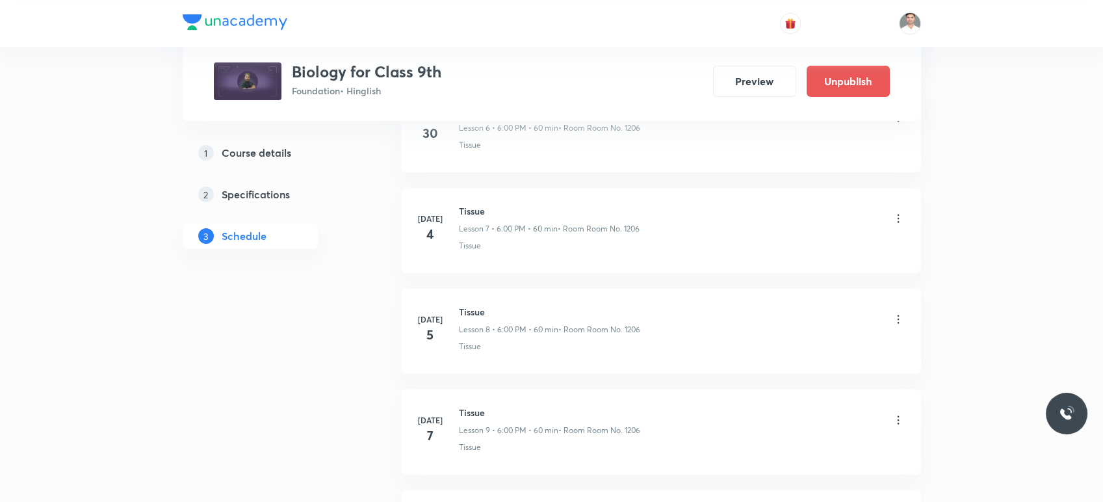
scroll to position [394, 0]
